Goal: Transaction & Acquisition: Purchase product/service

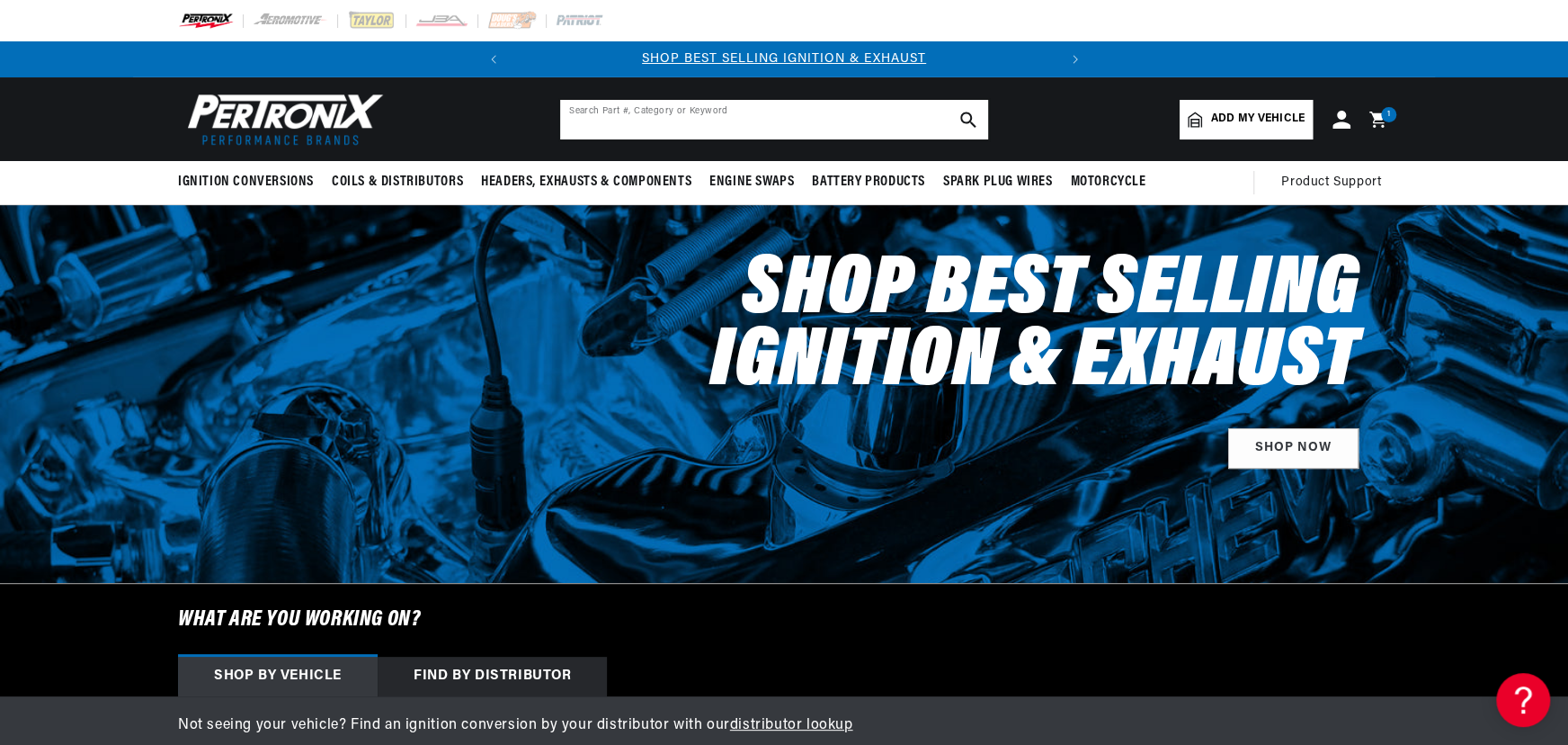
scroll to position [0, 545]
click at [702, 116] on input "text" at bounding box center [773, 120] width 428 height 40
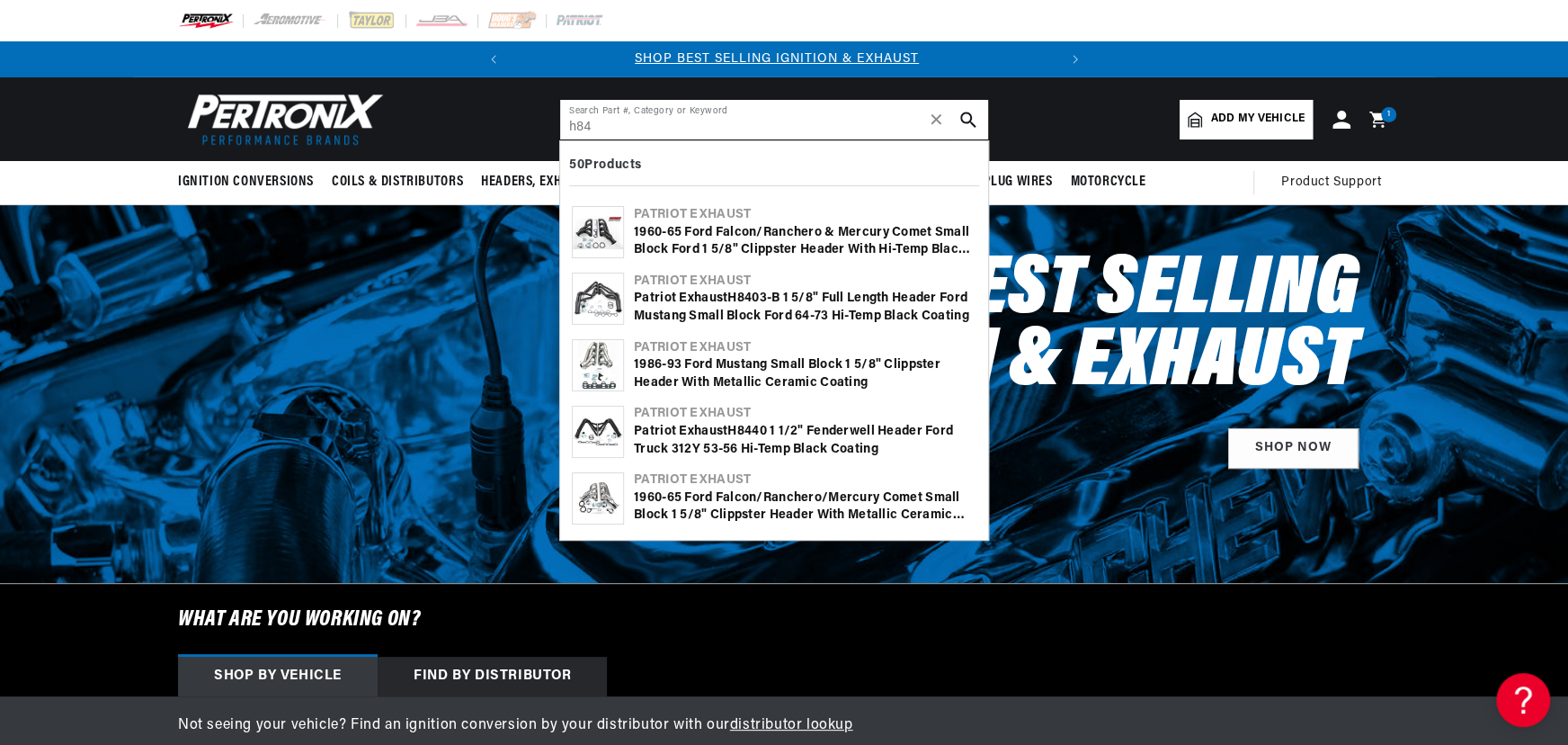
scroll to position [0, 0]
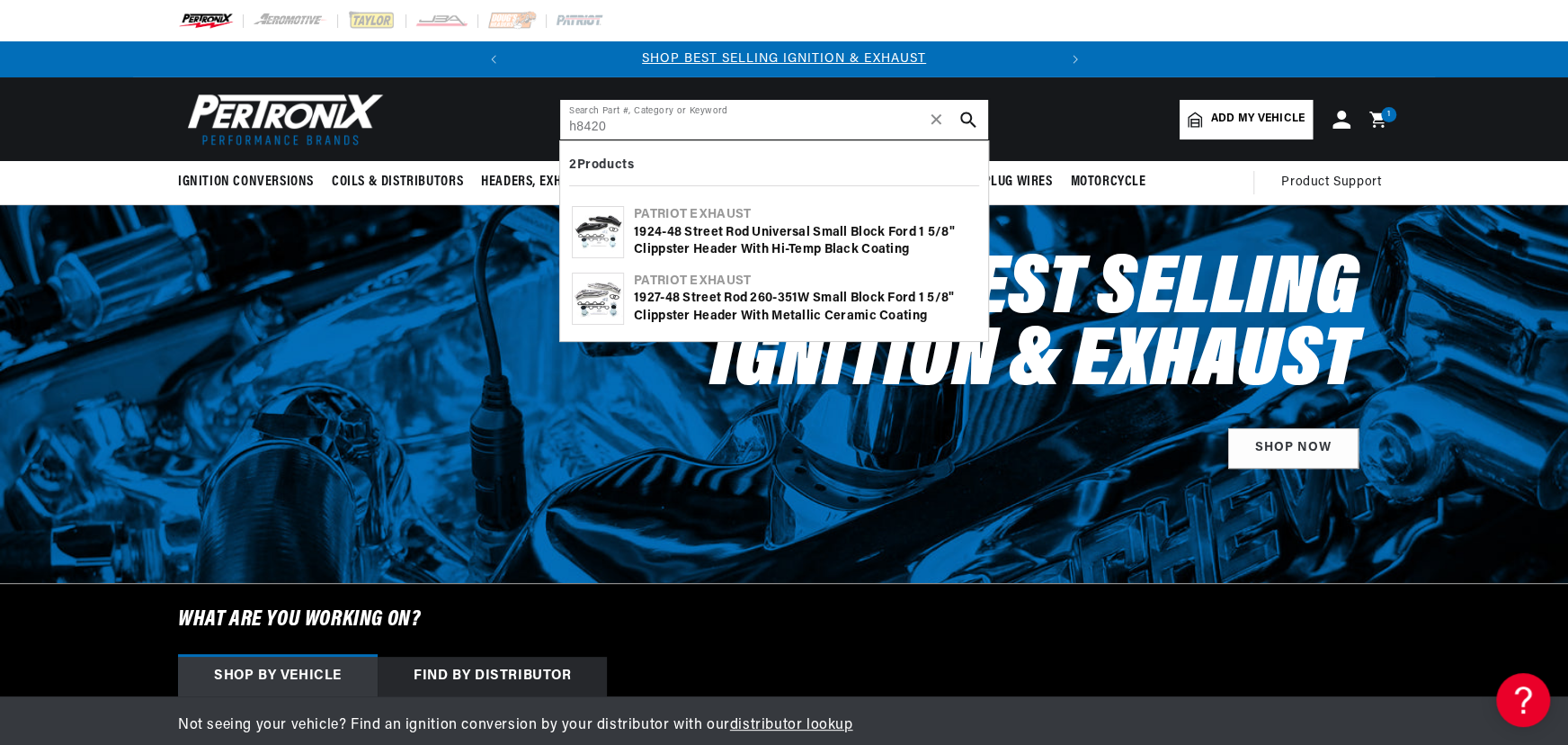
type input "h8420"
click at [689, 280] on div "Patriot Exhaust" at bounding box center [805, 281] width 343 height 18
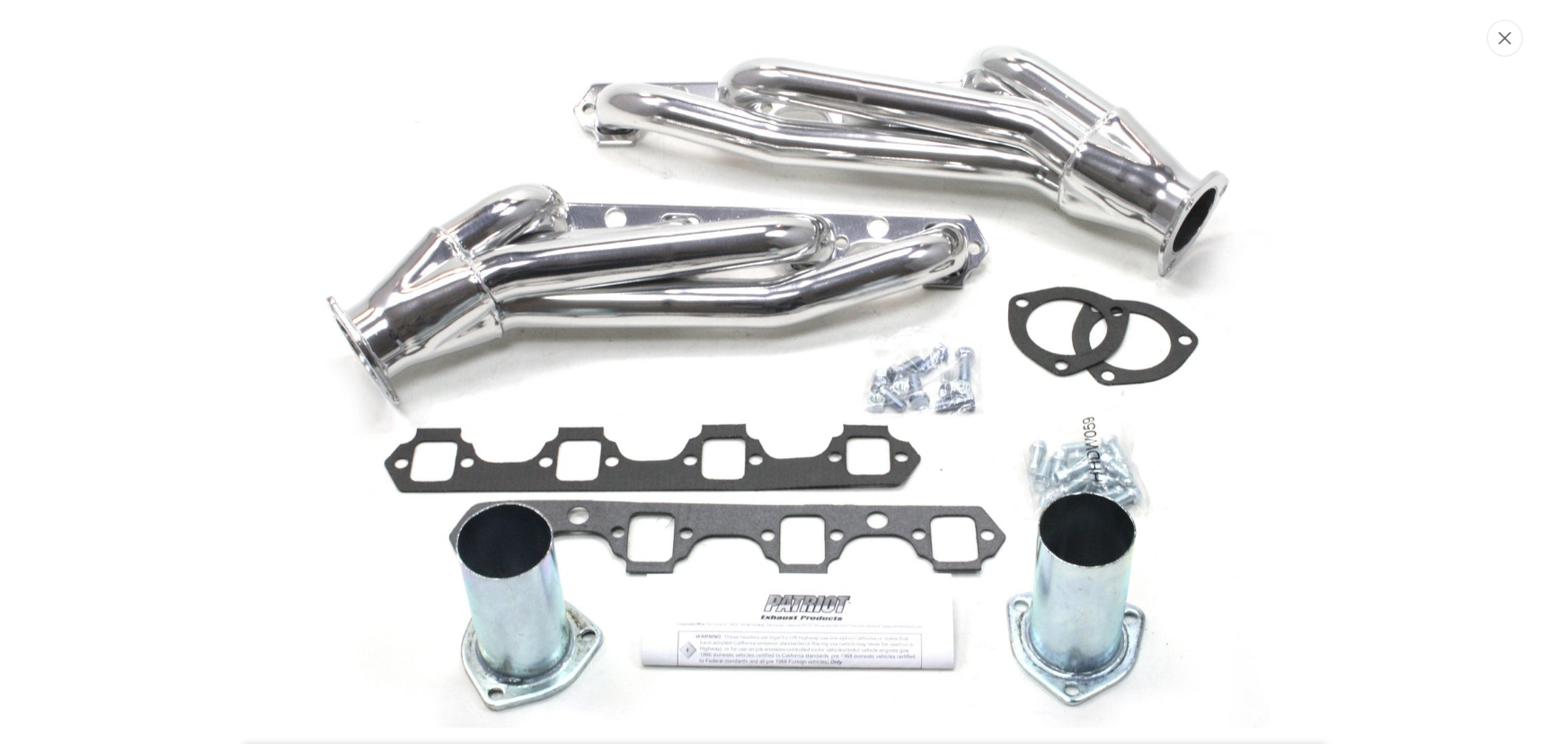
click at [1513, 40] on button "Close" at bounding box center [1505, 39] width 36 height 37
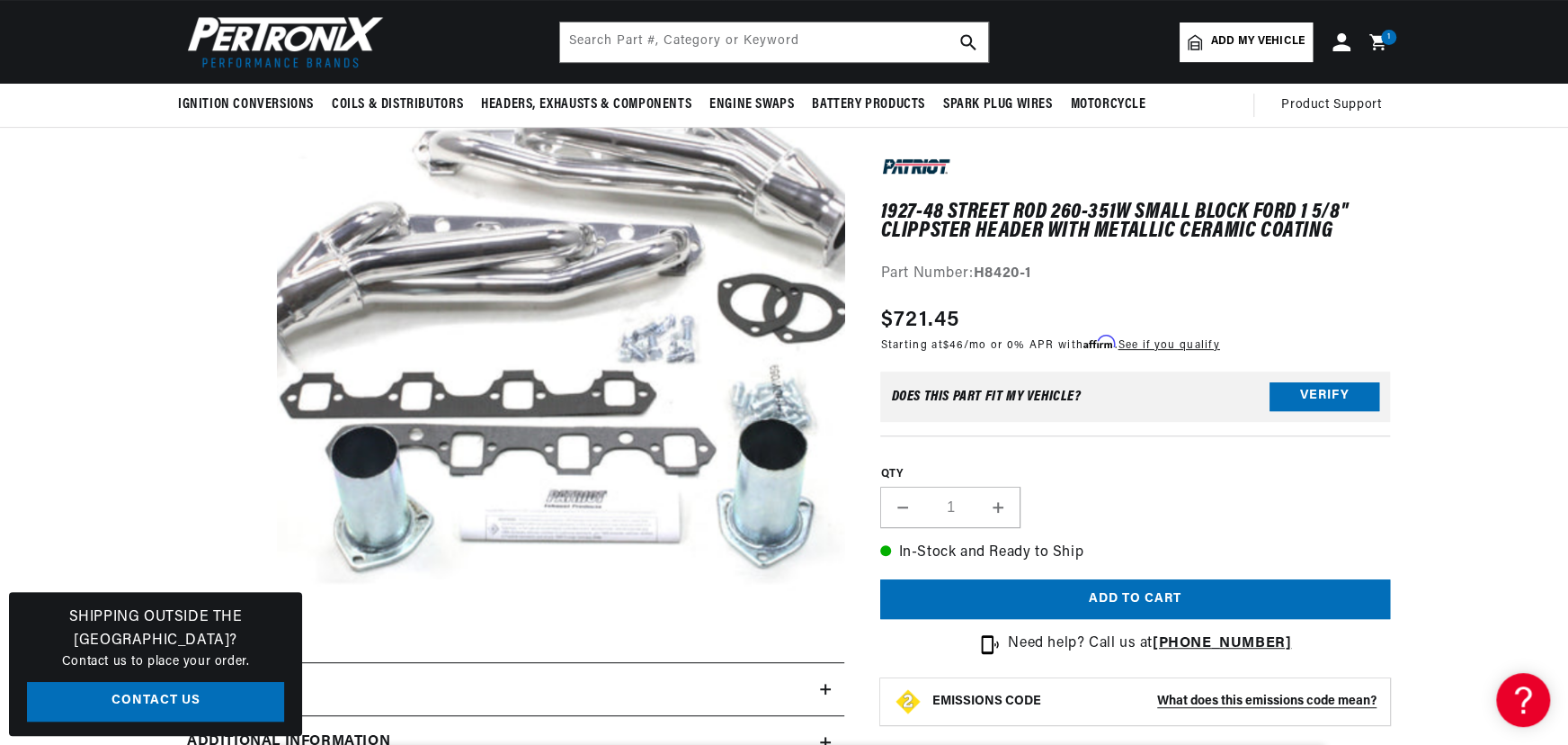
scroll to position [0, 545]
click at [641, 40] on input "text" at bounding box center [773, 41] width 428 height 40
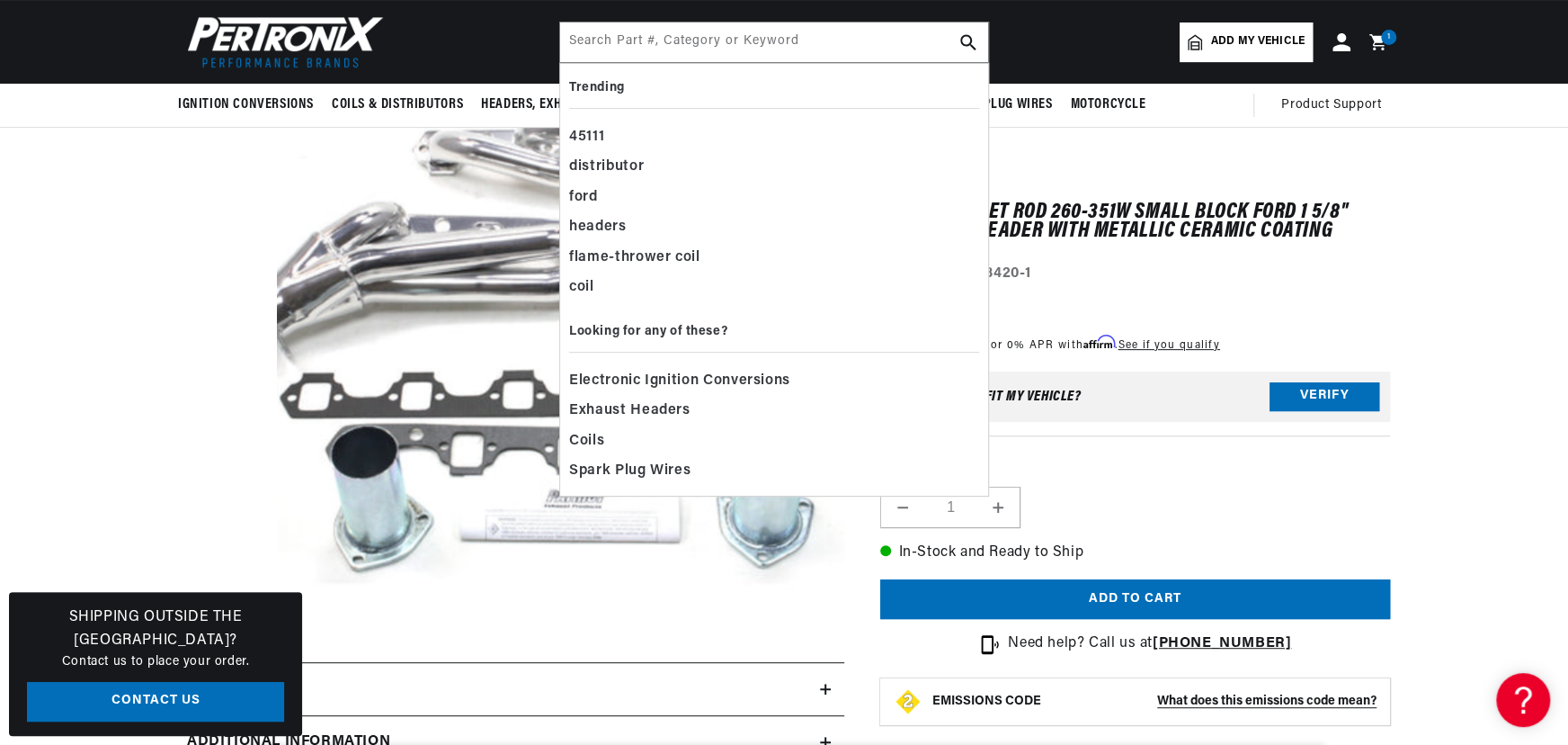
click at [140, 246] on section "1927-48 Street Rod 260-351W Small Block Ford 1 5/8" Clippster Header with Metal…" at bounding box center [784, 694] width 1302 height 1327
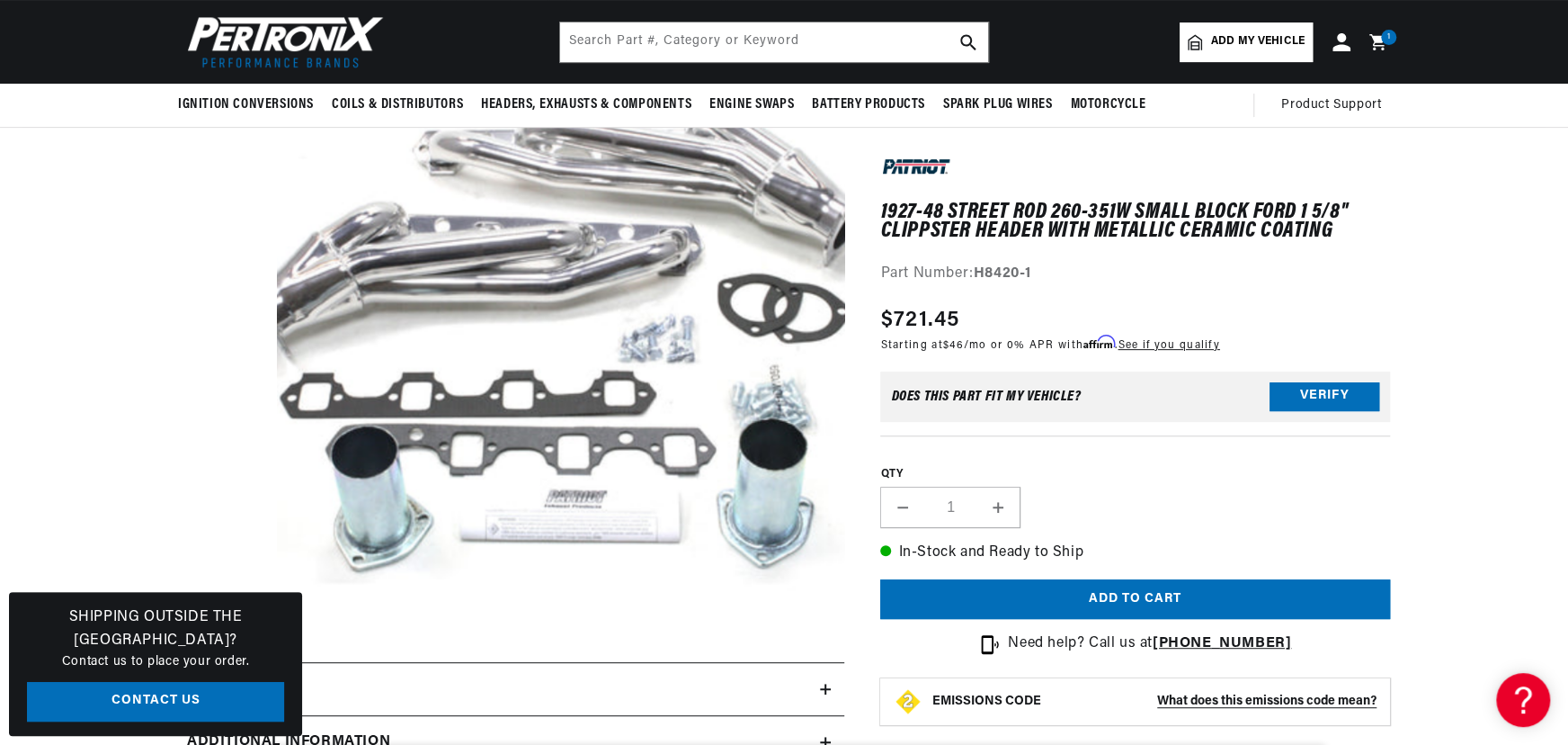
scroll to position [0, 0]
